Goal: Communication & Community: Answer question/provide support

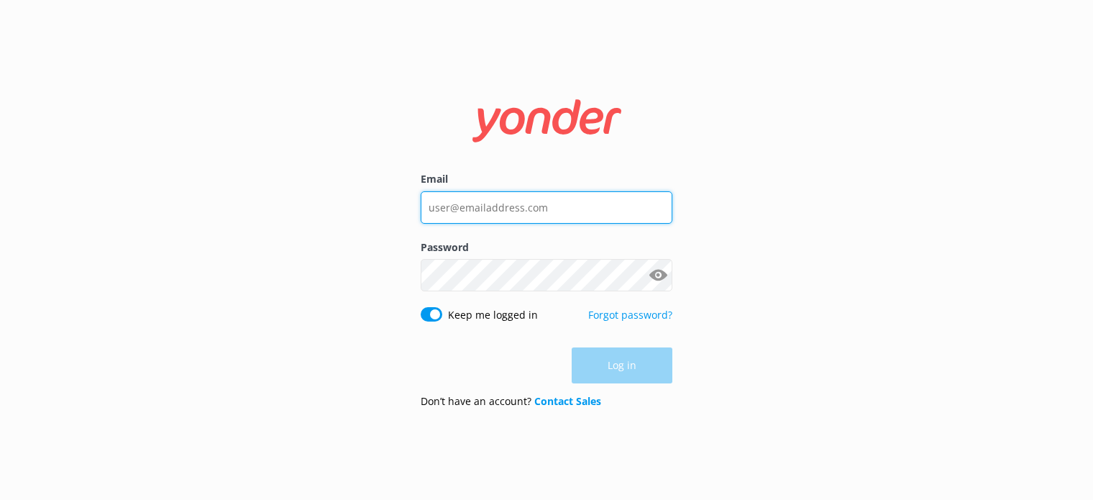
type input "[EMAIL_ADDRESS][DOMAIN_NAME]"
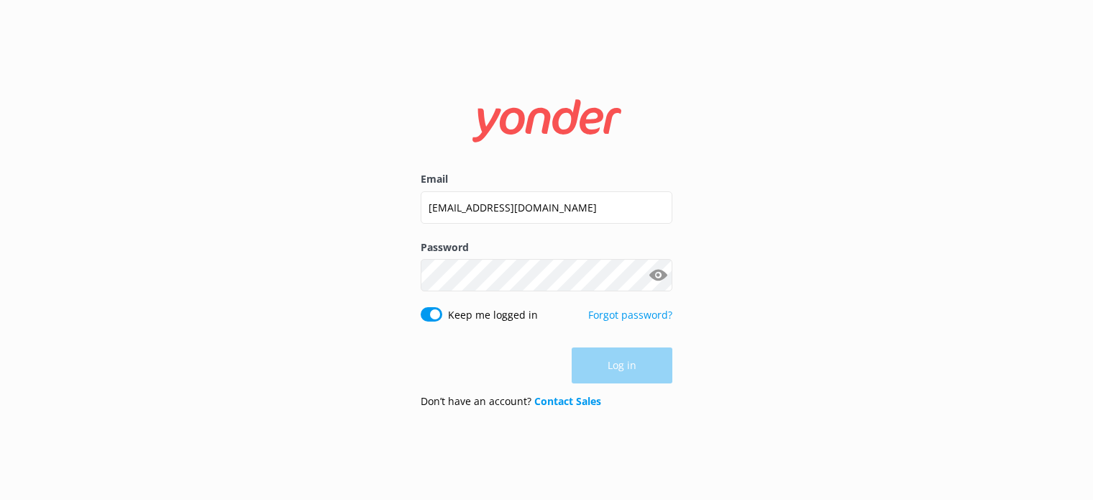
click at [642, 366] on div "Log in" at bounding box center [547, 365] width 252 height 36
click at [637, 378] on button "Log in" at bounding box center [622, 366] width 101 height 36
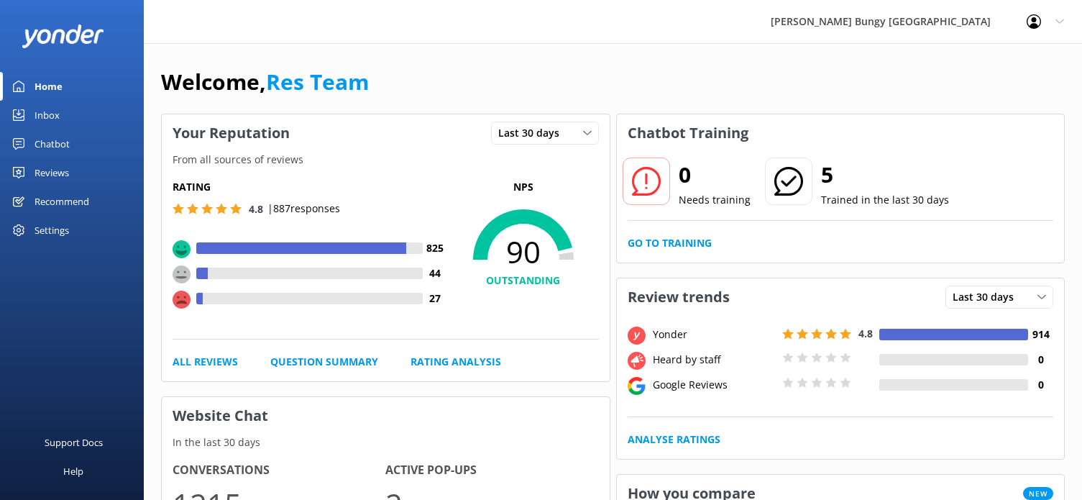
click at [53, 133] on div "Chatbot" at bounding box center [52, 143] width 35 height 29
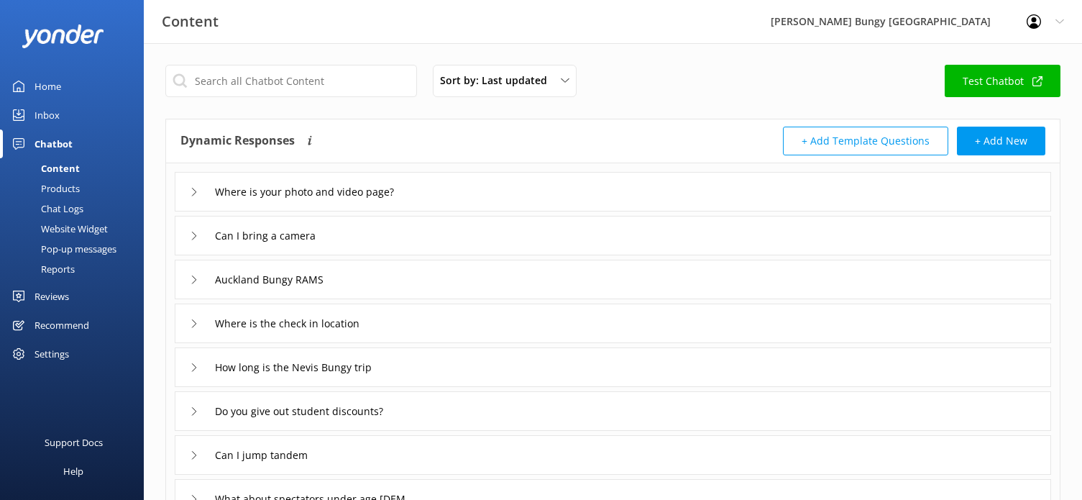
click at [100, 101] on link "Inbox" at bounding box center [72, 115] width 144 height 29
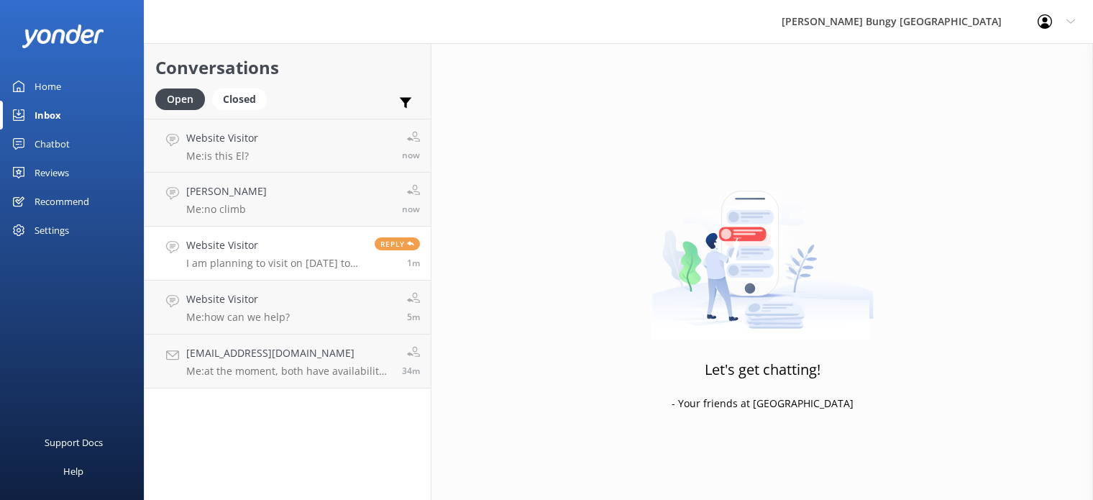
click at [334, 249] on h4 "Website Visitor" at bounding box center [275, 245] width 178 height 16
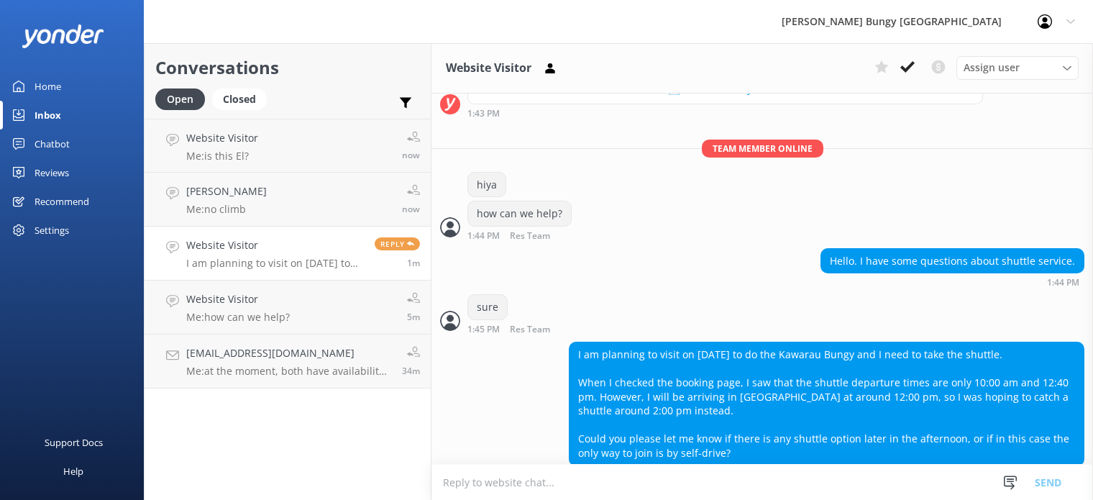
scroll to position [271, 0]
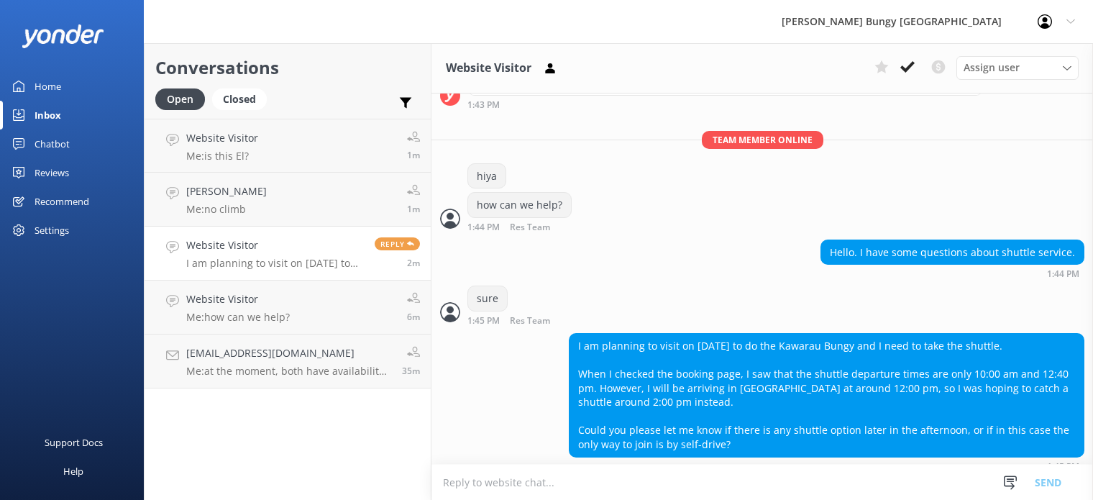
click at [692, 473] on textarea at bounding box center [763, 482] width 662 height 35
type textarea "Hi there"
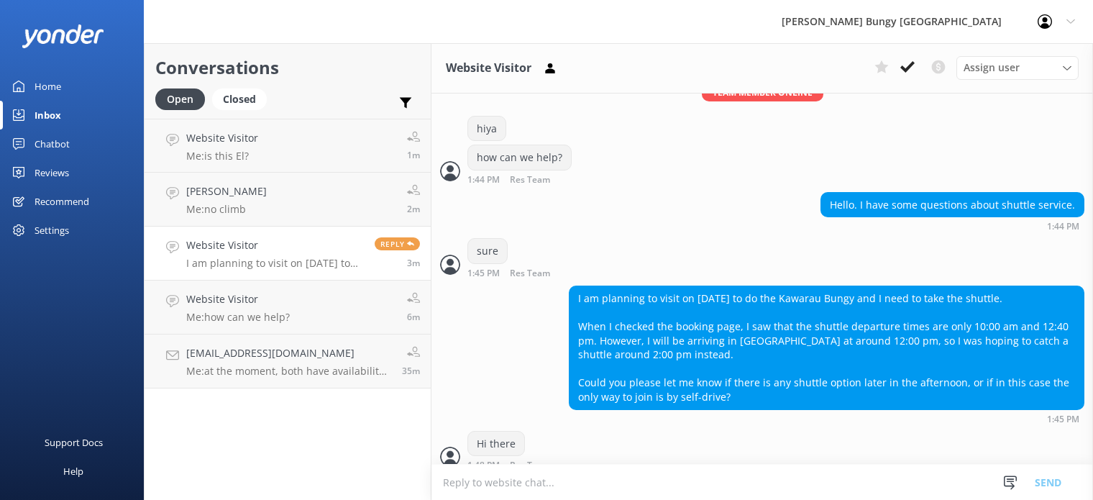
scroll to position [1, 0]
click at [708, 481] on textarea at bounding box center [763, 482] width 662 height 35
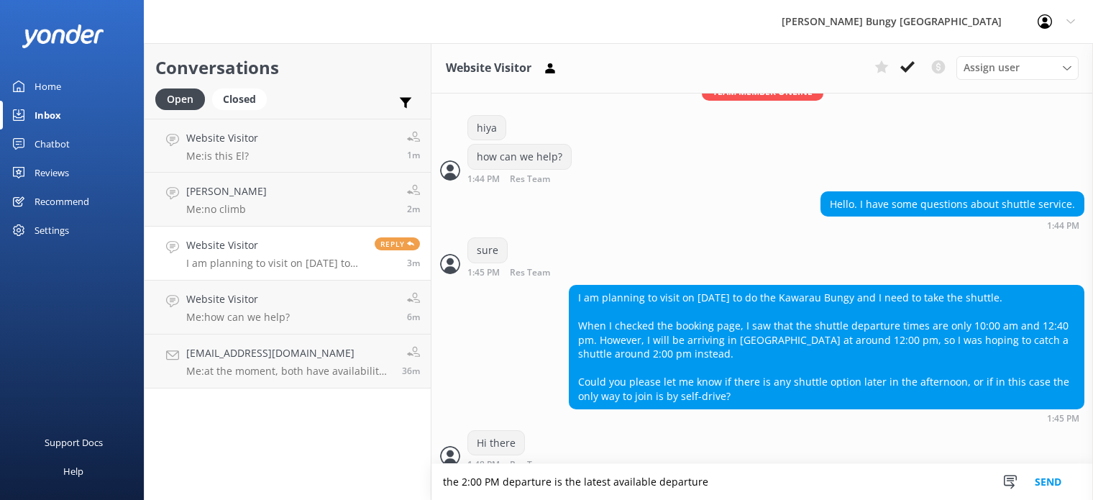
type textarea "the 2:00 PM departure is the latest available departure"
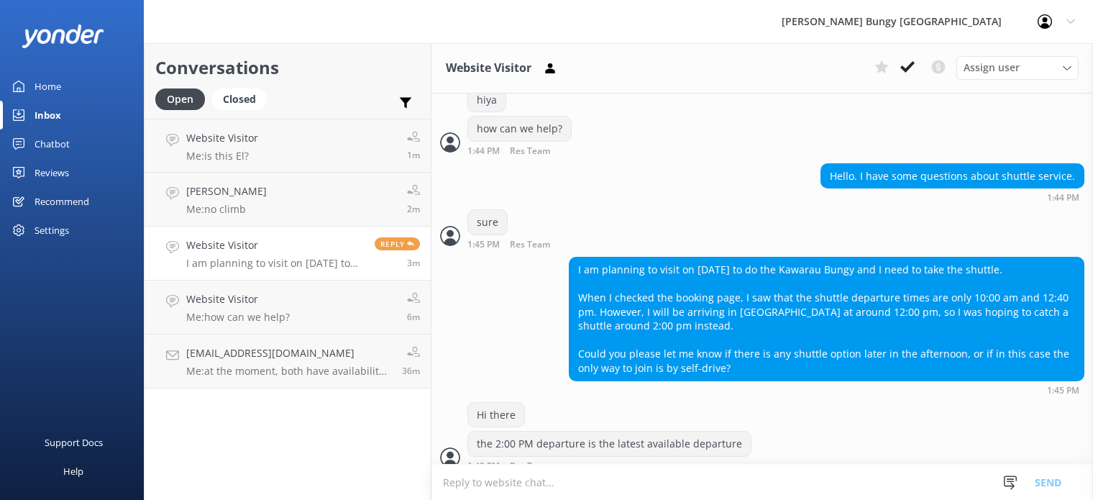
scroll to position [1, 0]
click at [708, 481] on textarea at bounding box center [763, 482] width 662 height 35
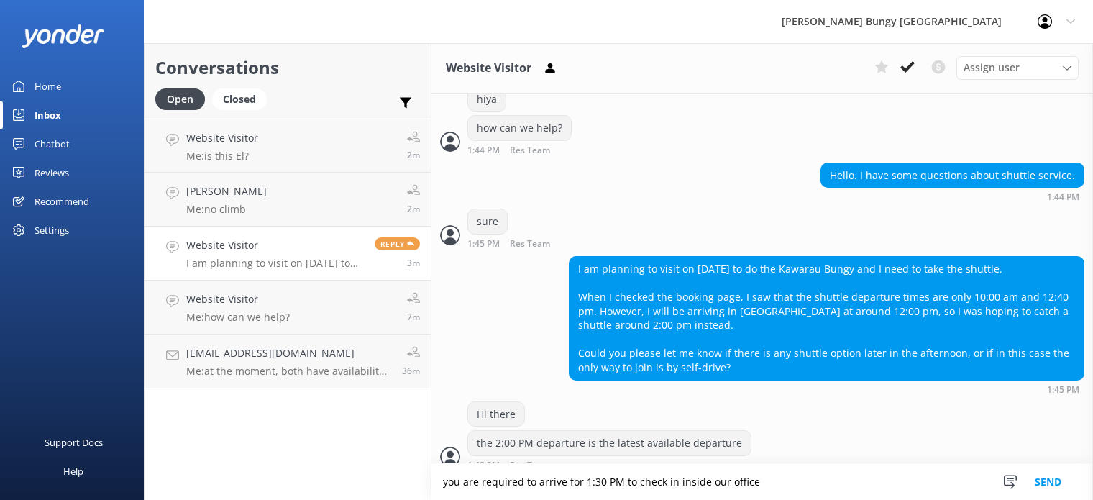
type textarea "you are required to arrive for 1:30 PM to check in inside our office '"
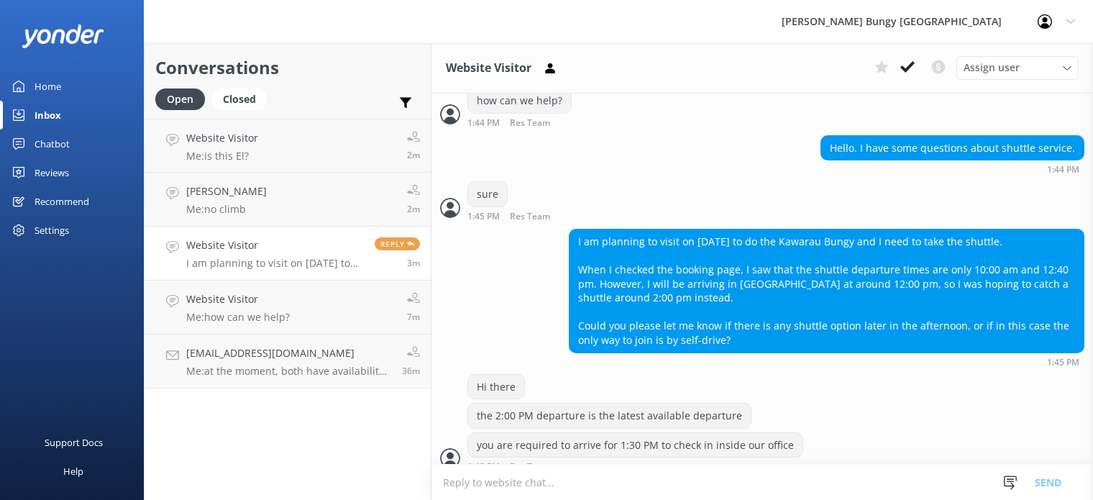
scroll to position [377, 0]
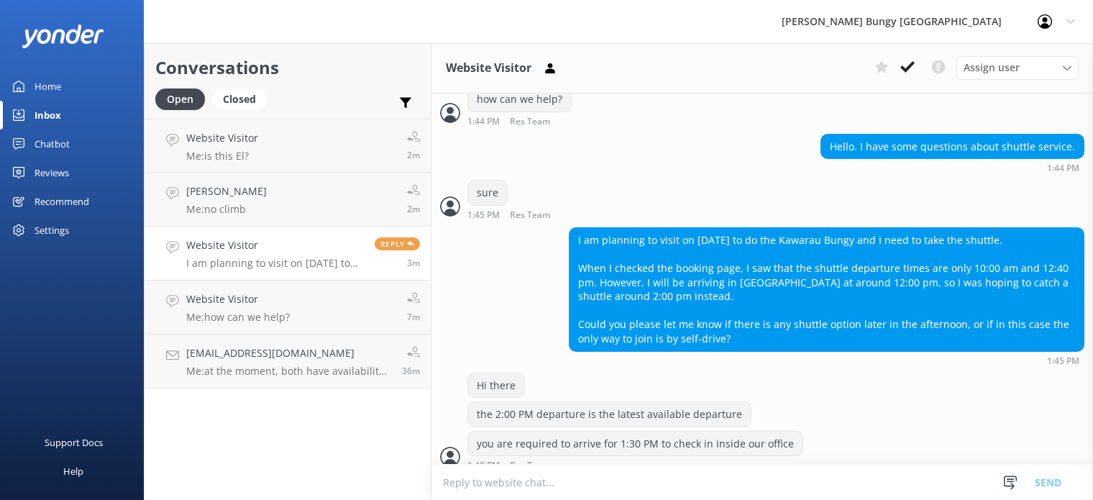
click at [621, 488] on textarea at bounding box center [763, 482] width 662 height 35
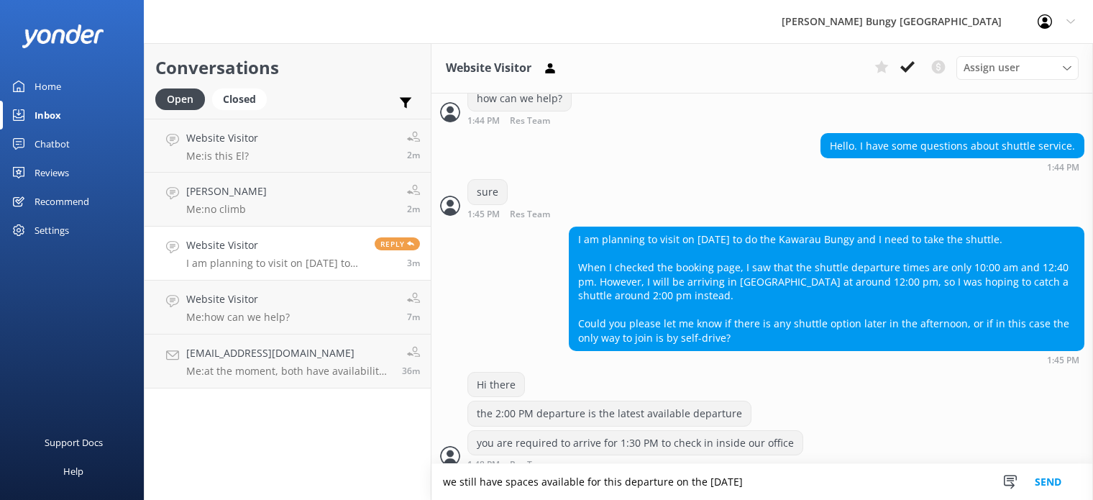
type textarea "we still have spaces available for this departure on the 5th of october"
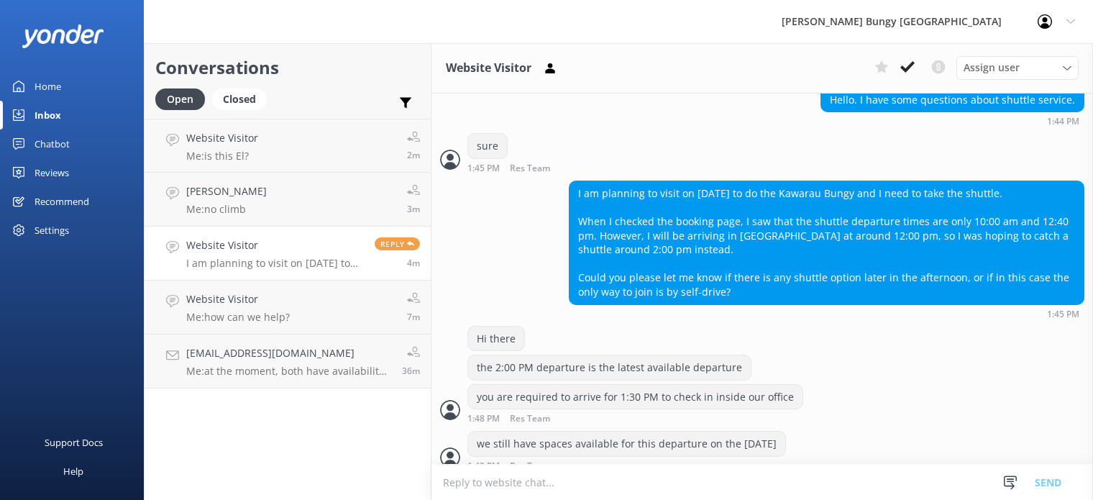
scroll to position [1, 0]
click at [621, 488] on textarea at bounding box center [763, 482] width 662 height 35
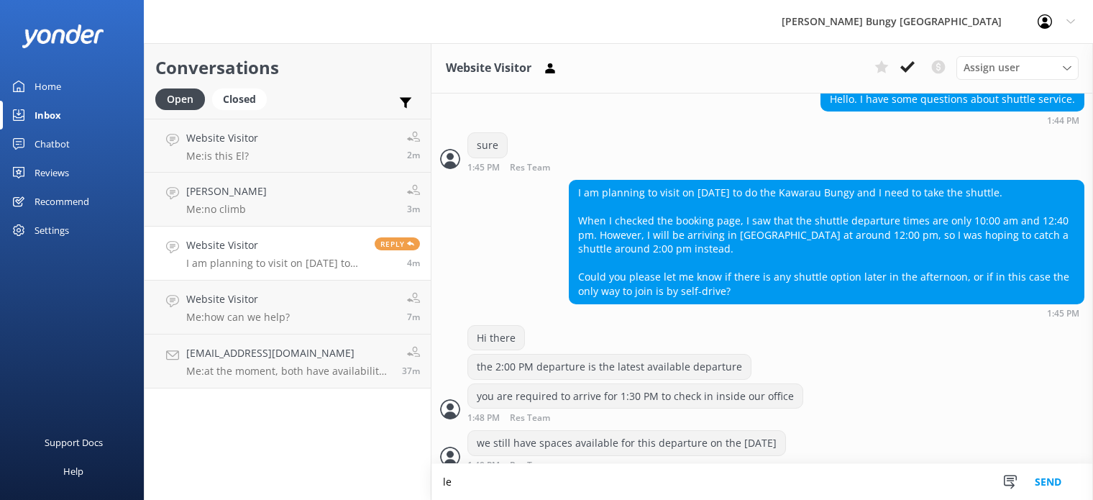
type textarea "l"
type textarea "if you were wanting to book, we will require full payment to confirm"
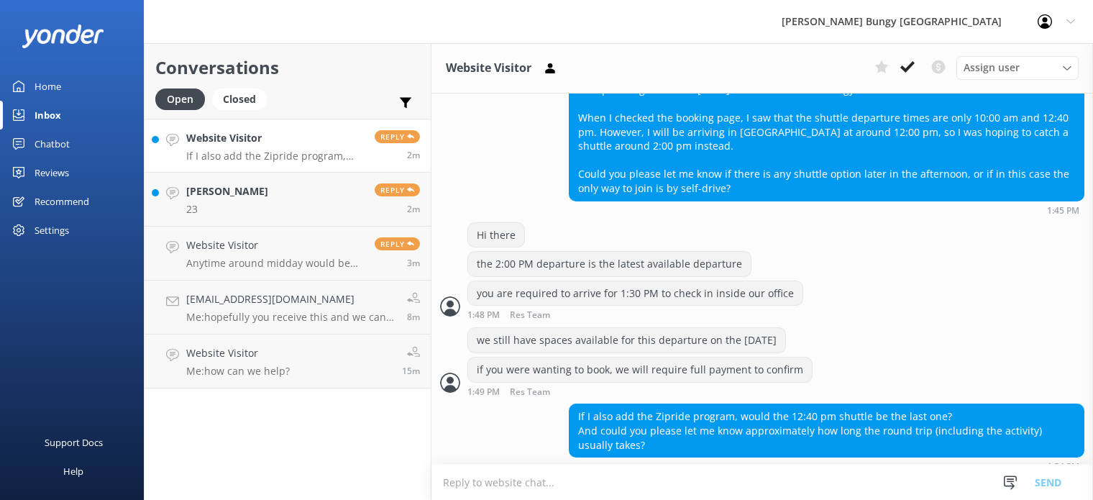
scroll to position [528, 0]
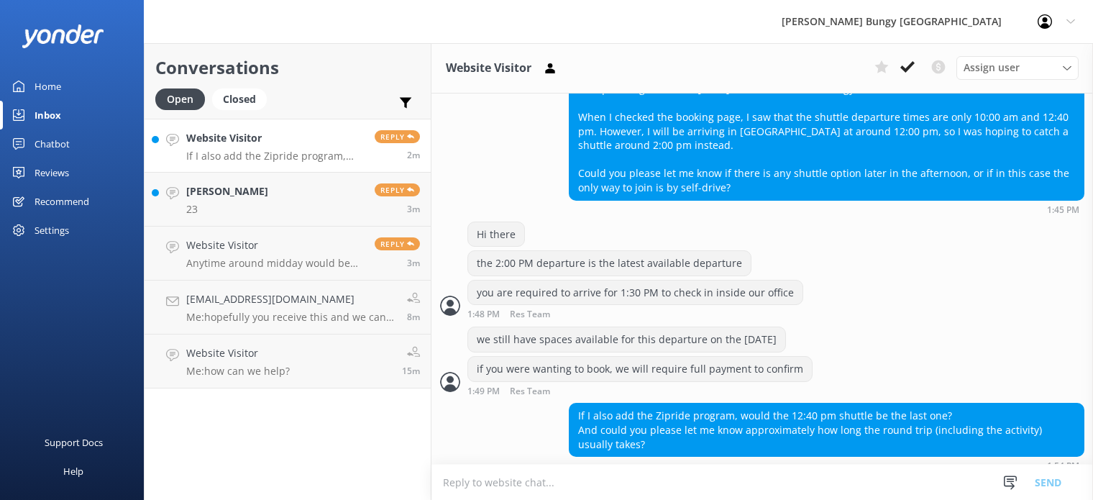
click at [719, 488] on textarea at bounding box center [763, 482] width 662 height 35
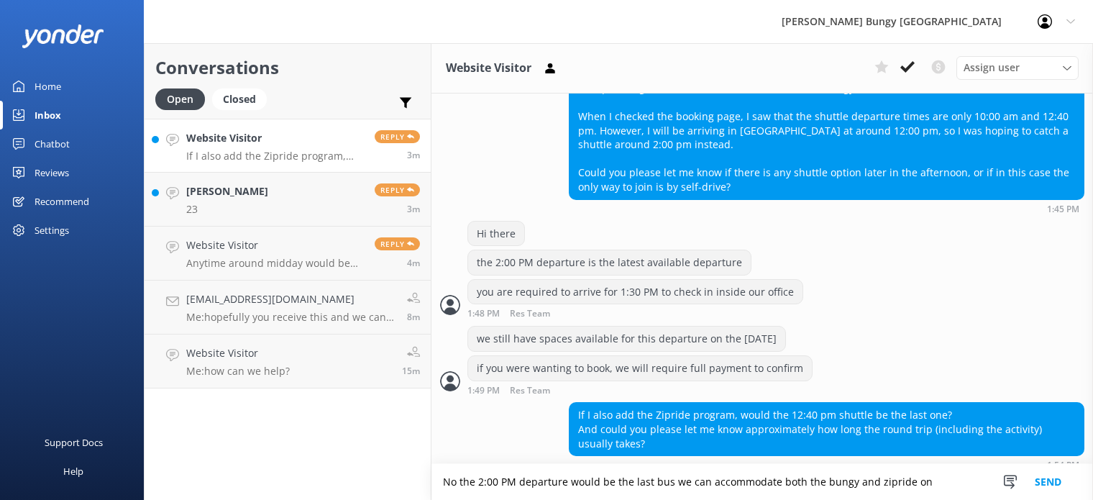
type textarea "No the 2:00 PM departure would be the last bus we can accommodate both the bung…"
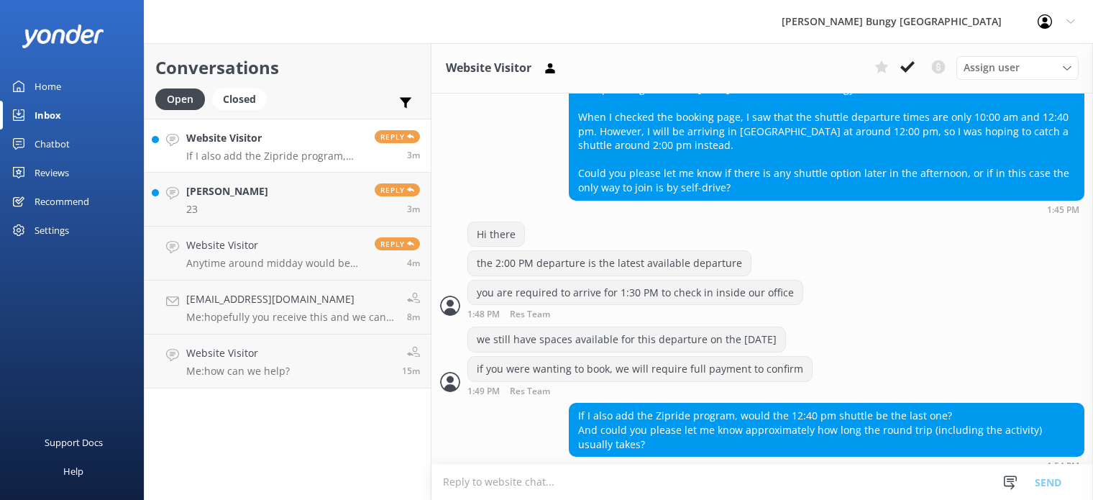
scroll to position [575, 0]
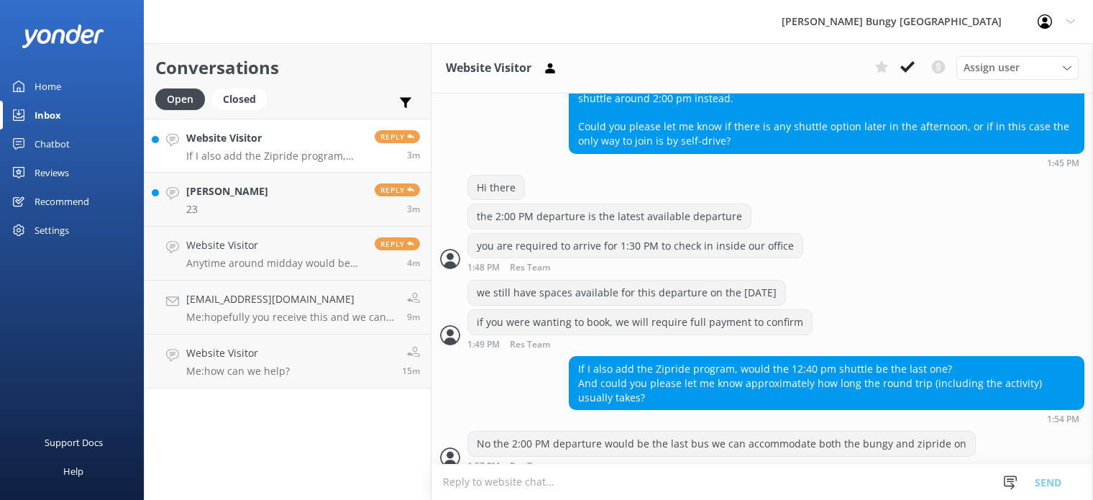
click at [555, 496] on textarea at bounding box center [763, 482] width 662 height 35
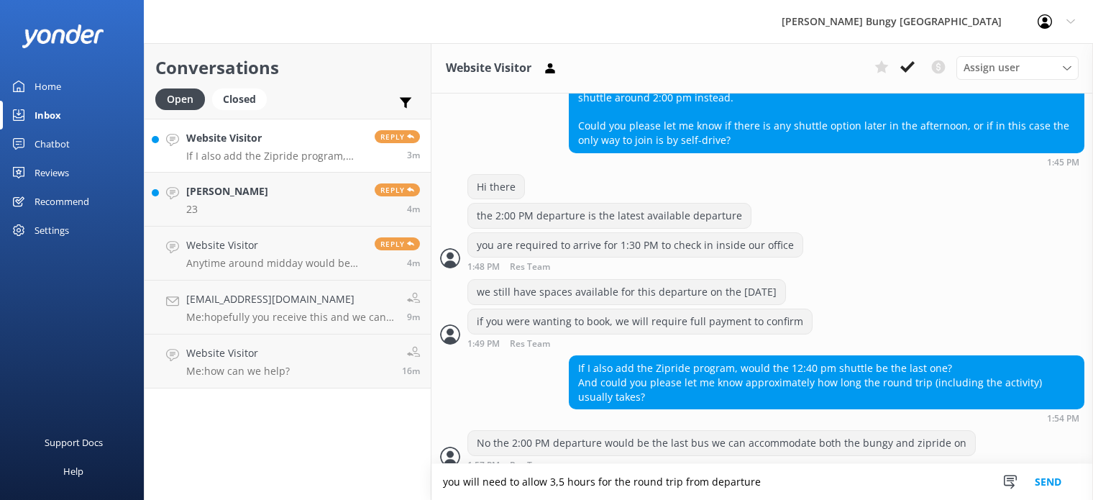
type textarea "you will need to allow 3,5 hours for the round trip from departure"
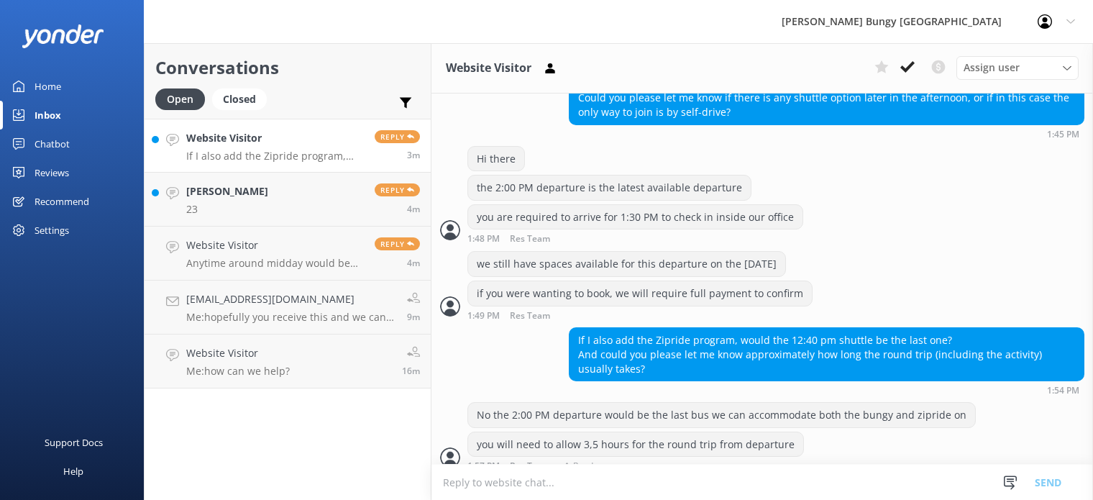
scroll to position [604, 0]
